Goal: Register for event/course

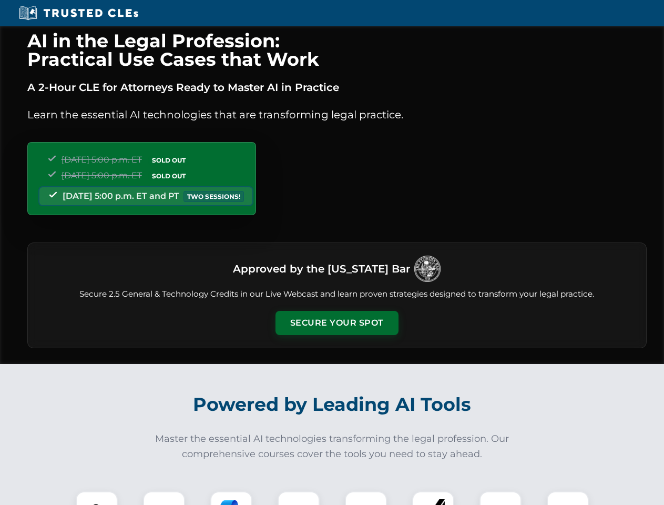
click at [337, 323] on button "Secure Your Spot" at bounding box center [337, 323] width 123 height 24
click at [97, 498] on img at bounding box center [97, 512] width 31 height 31
click at [164, 498] on div at bounding box center [164, 512] width 42 height 42
